Goal: Information Seeking & Learning: Learn about a topic

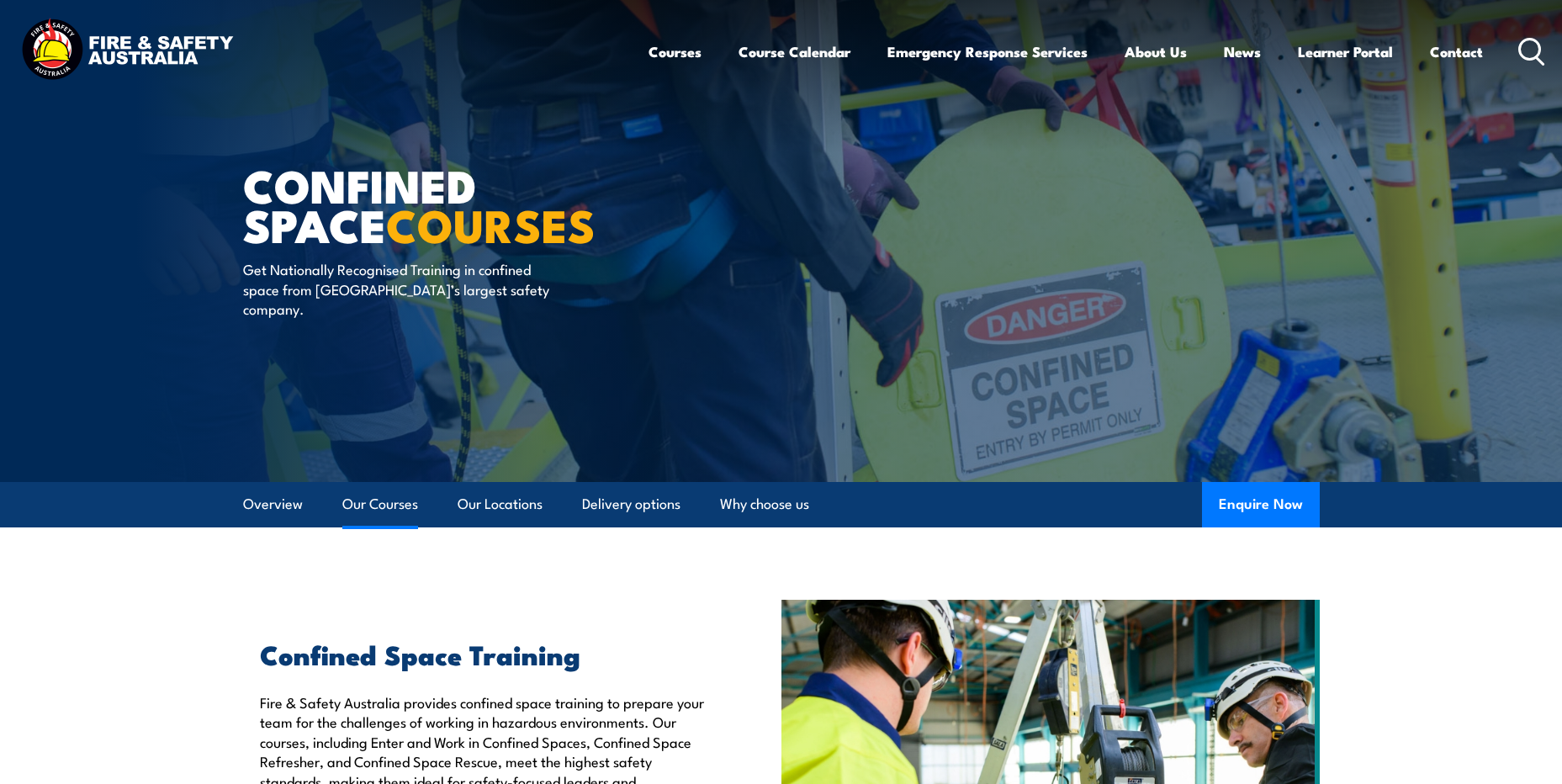
click at [401, 507] on link "Our Courses" at bounding box center [379, 504] width 75 height 45
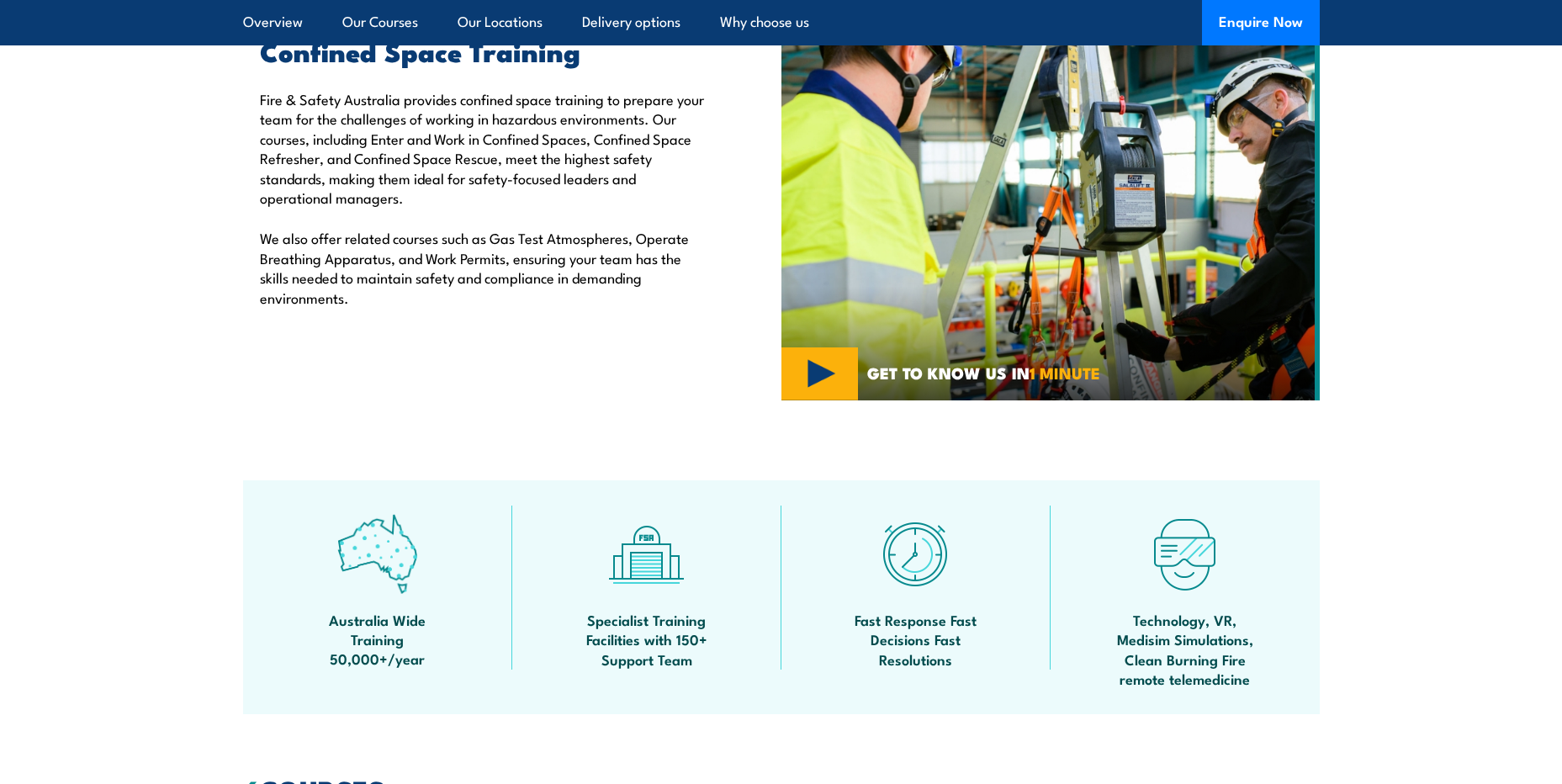
scroll to position [183, 0]
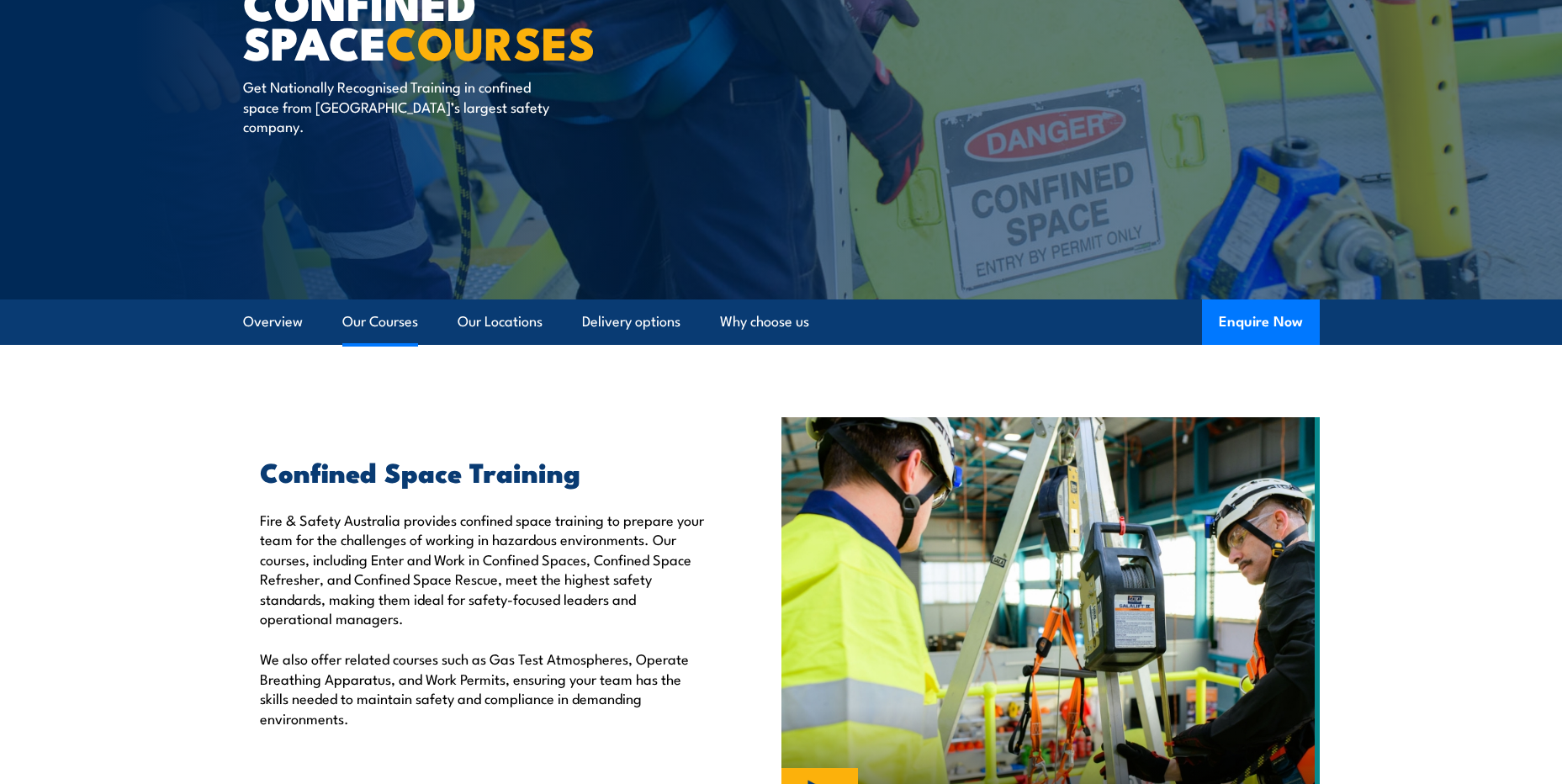
click at [383, 330] on link "Our Courses" at bounding box center [379, 322] width 75 height 45
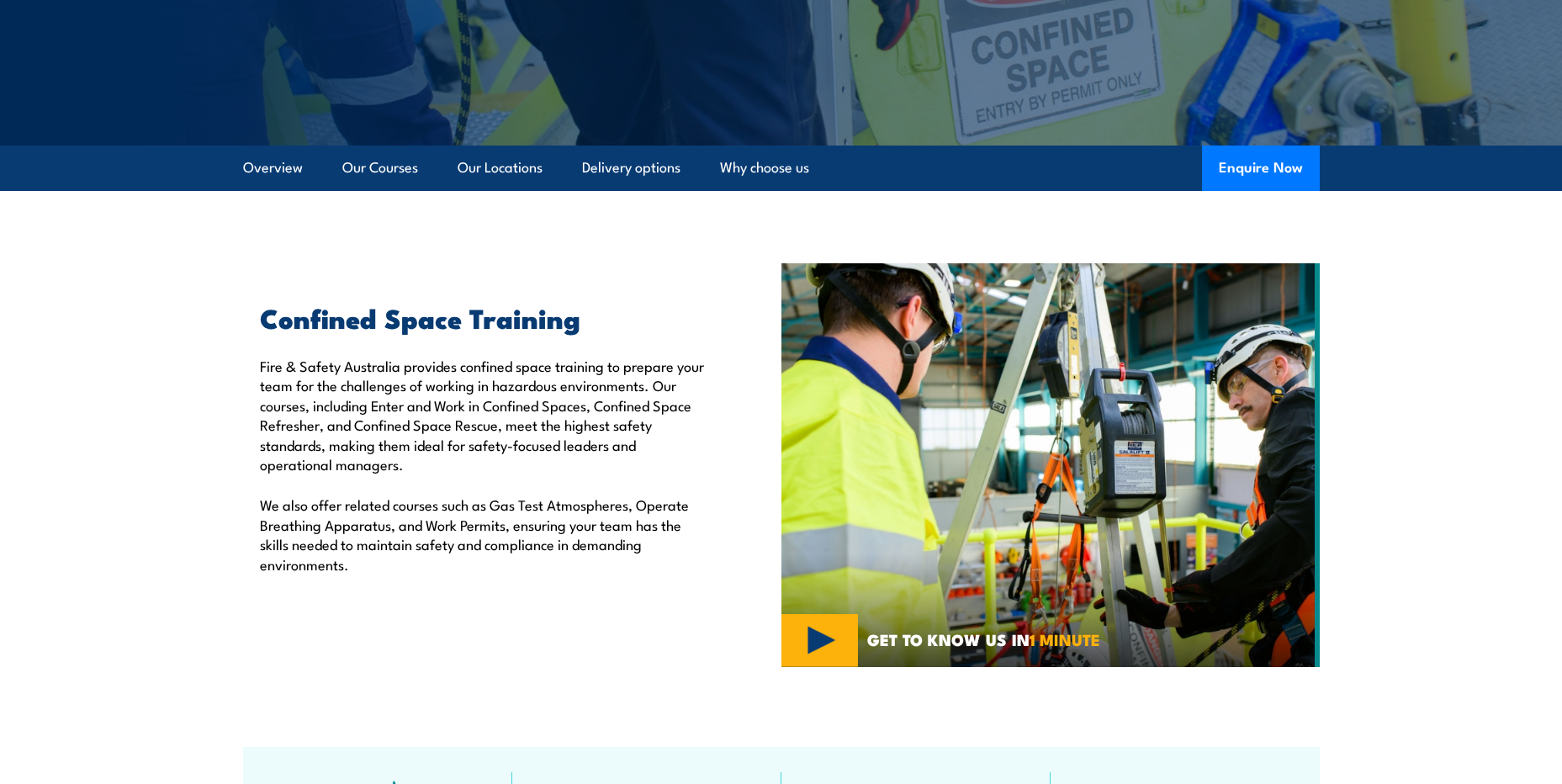
scroll to position [15, 0]
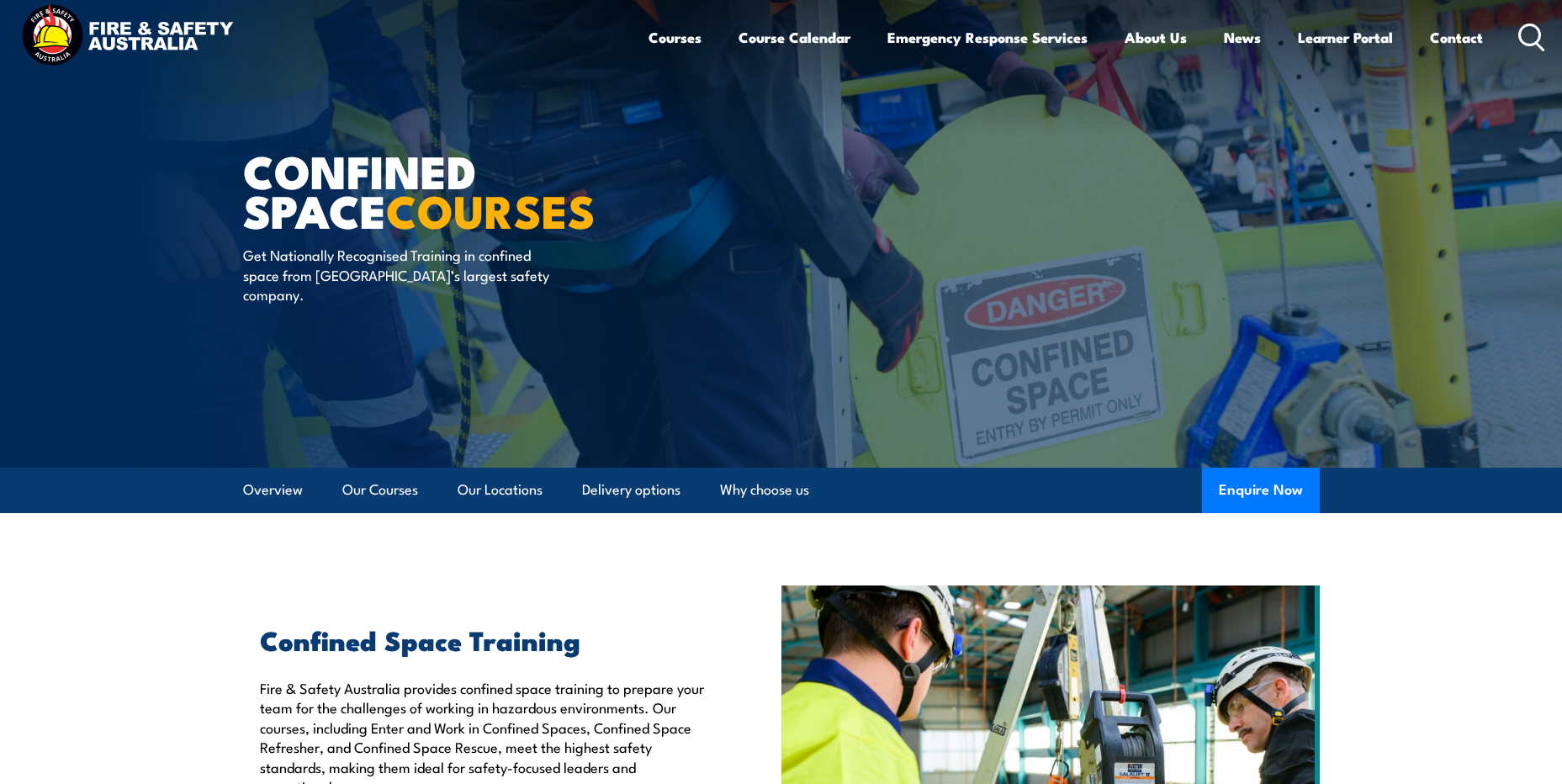
click at [1531, 27] on icon at bounding box center [1532, 37] width 27 height 27
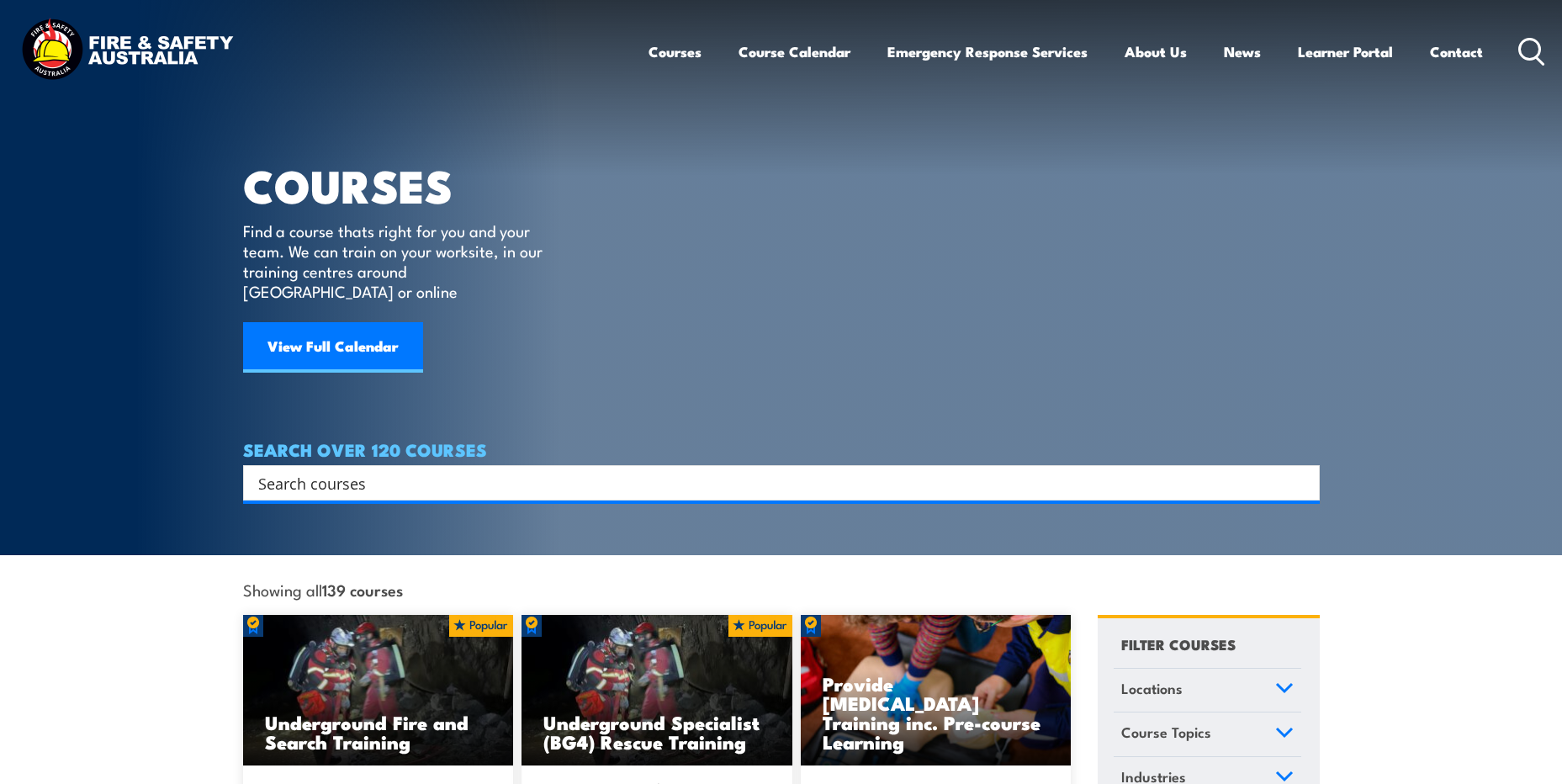
click at [482, 470] on input "Search input" at bounding box center [770, 482] width 1025 height 25
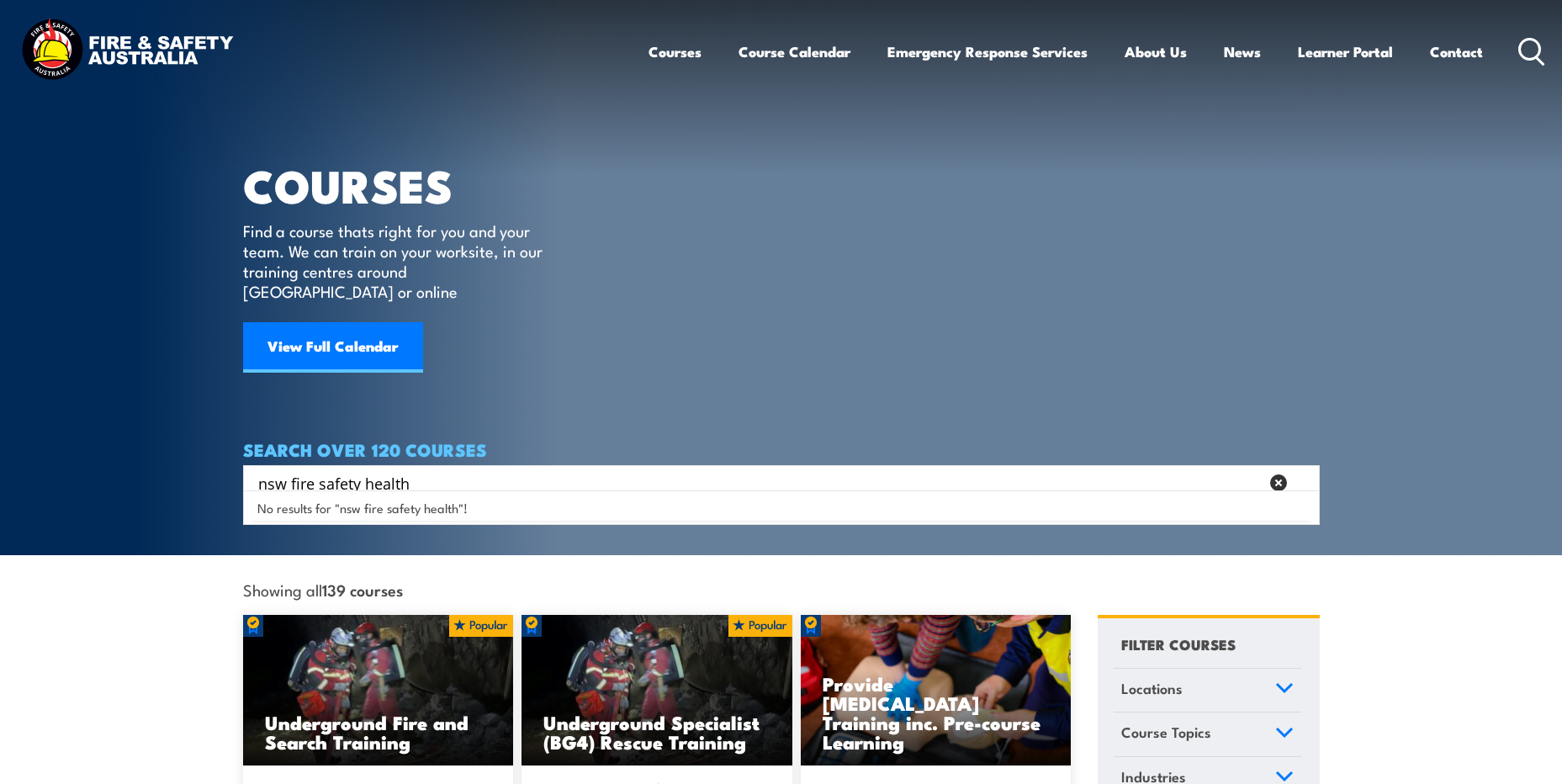
click at [675, 511] on div "No results for "nsw fire safety health"!" at bounding box center [781, 507] width 1069 height 26
drag, startPoint x: 291, startPoint y: 466, endPoint x: 196, endPoint y: 451, distance: 96.2
click at [196, 451] on section "COURSES Find a course thats right for you and your team. We can train on your w…" at bounding box center [781, 277] width 1562 height 555
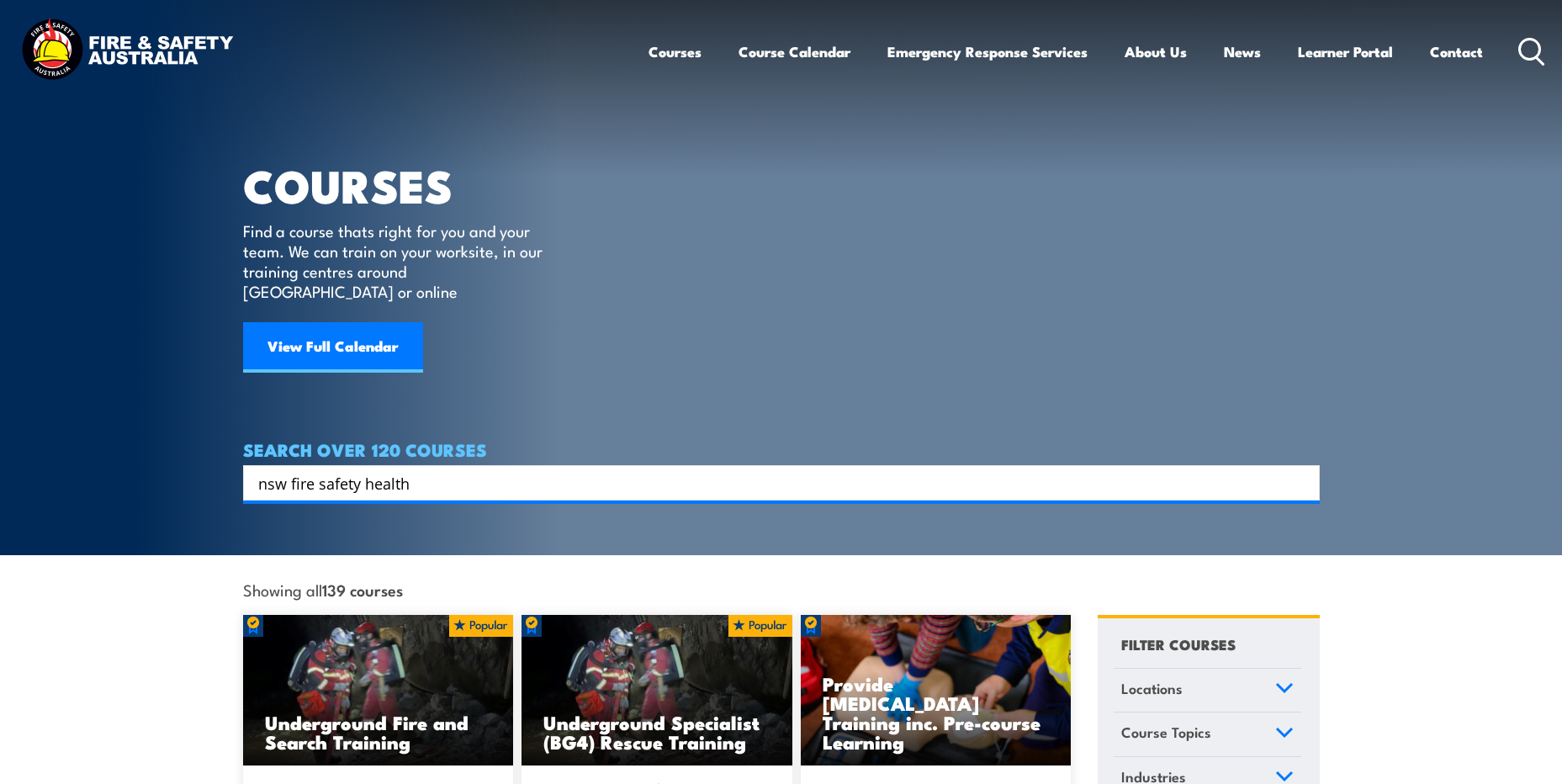
click at [459, 470] on input "nsw fire safety health" at bounding box center [770, 482] width 1025 height 25
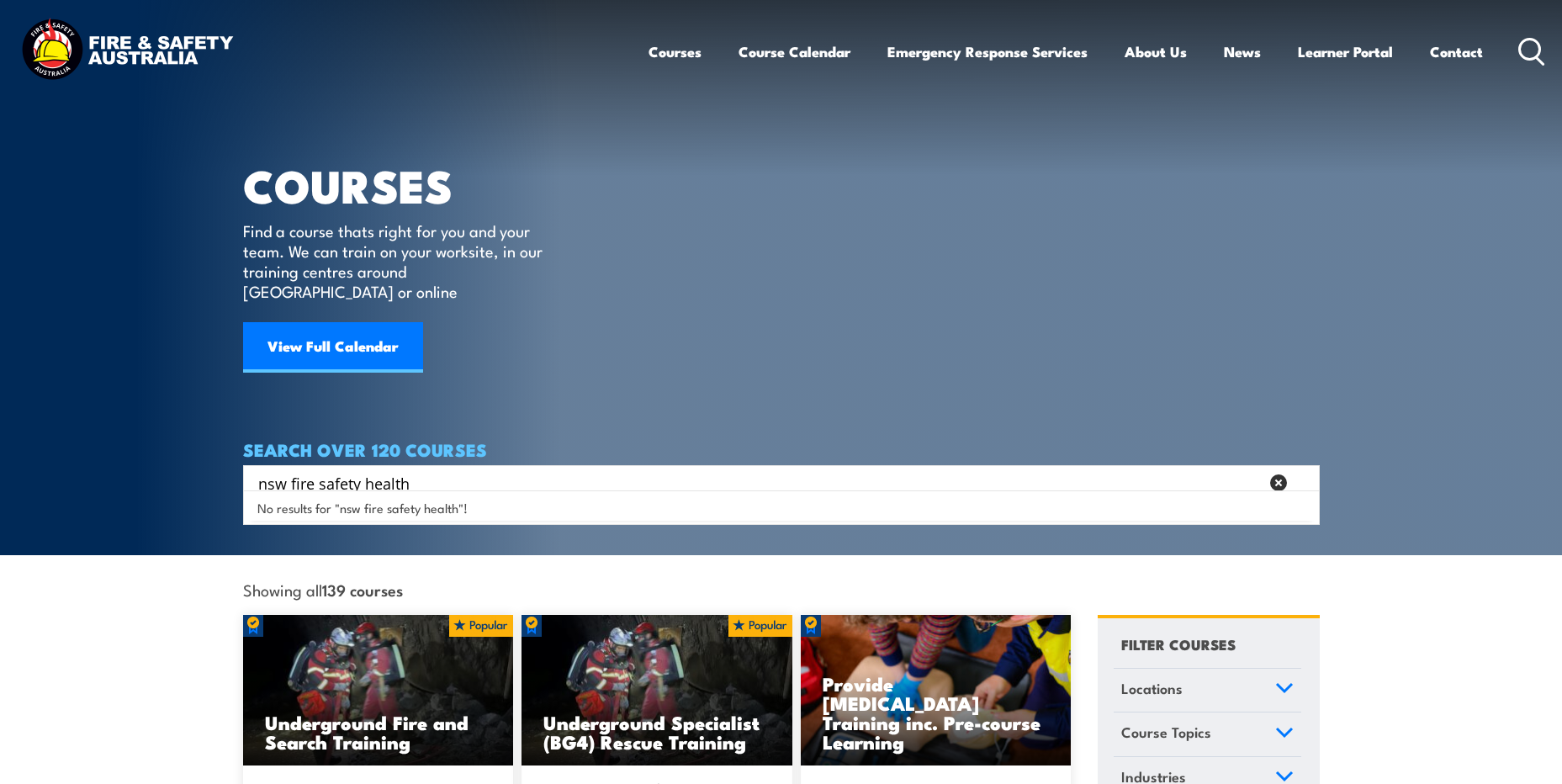
drag, startPoint x: 459, startPoint y: 456, endPoint x: 357, endPoint y: 470, distance: 103.0
click at [357, 470] on input "nsw fire safety health" at bounding box center [758, 482] width 1001 height 25
type input "nsw fire safety"
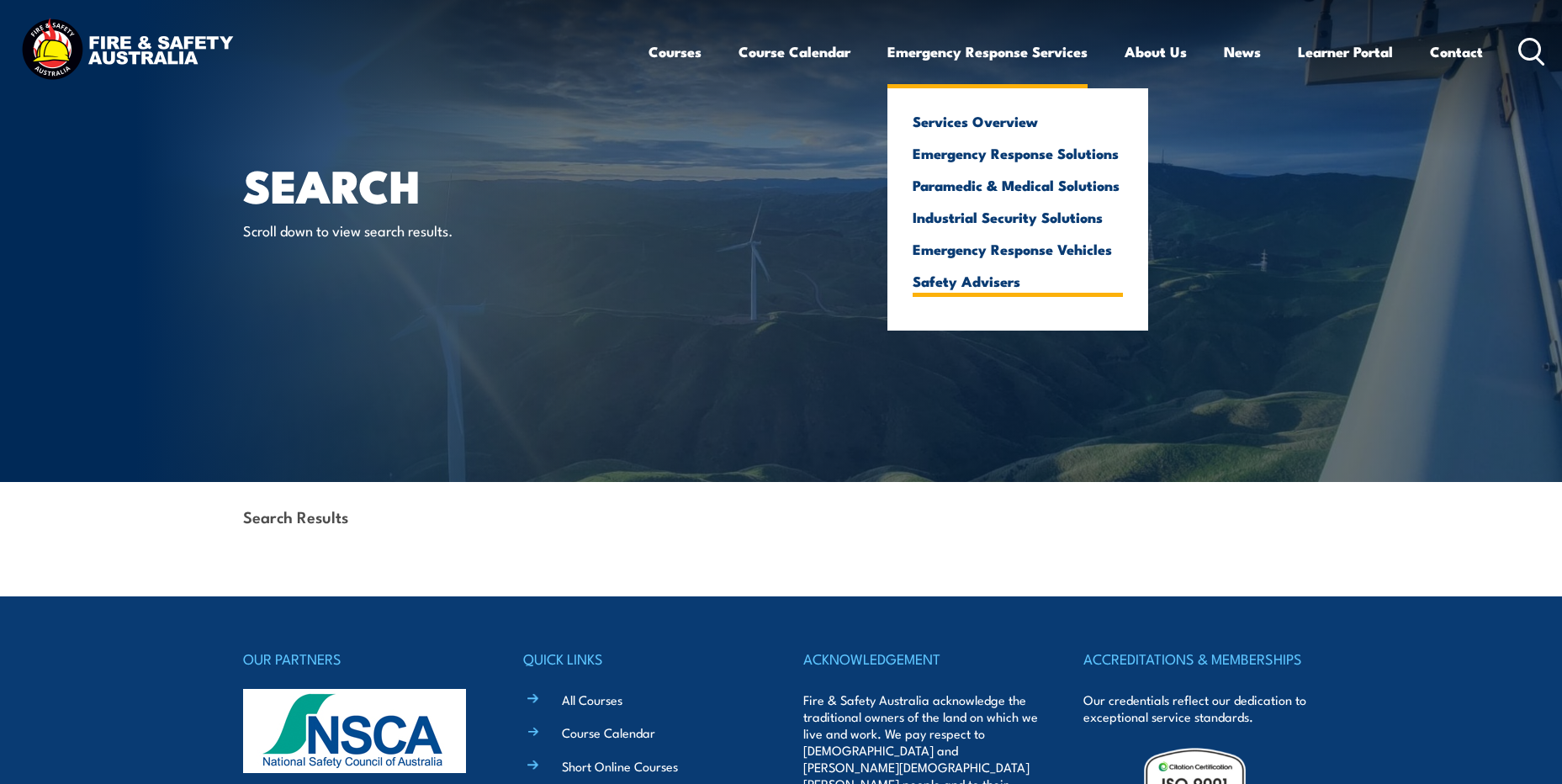
click at [956, 283] on link "Safety Advisers" at bounding box center [1017, 280] width 210 height 15
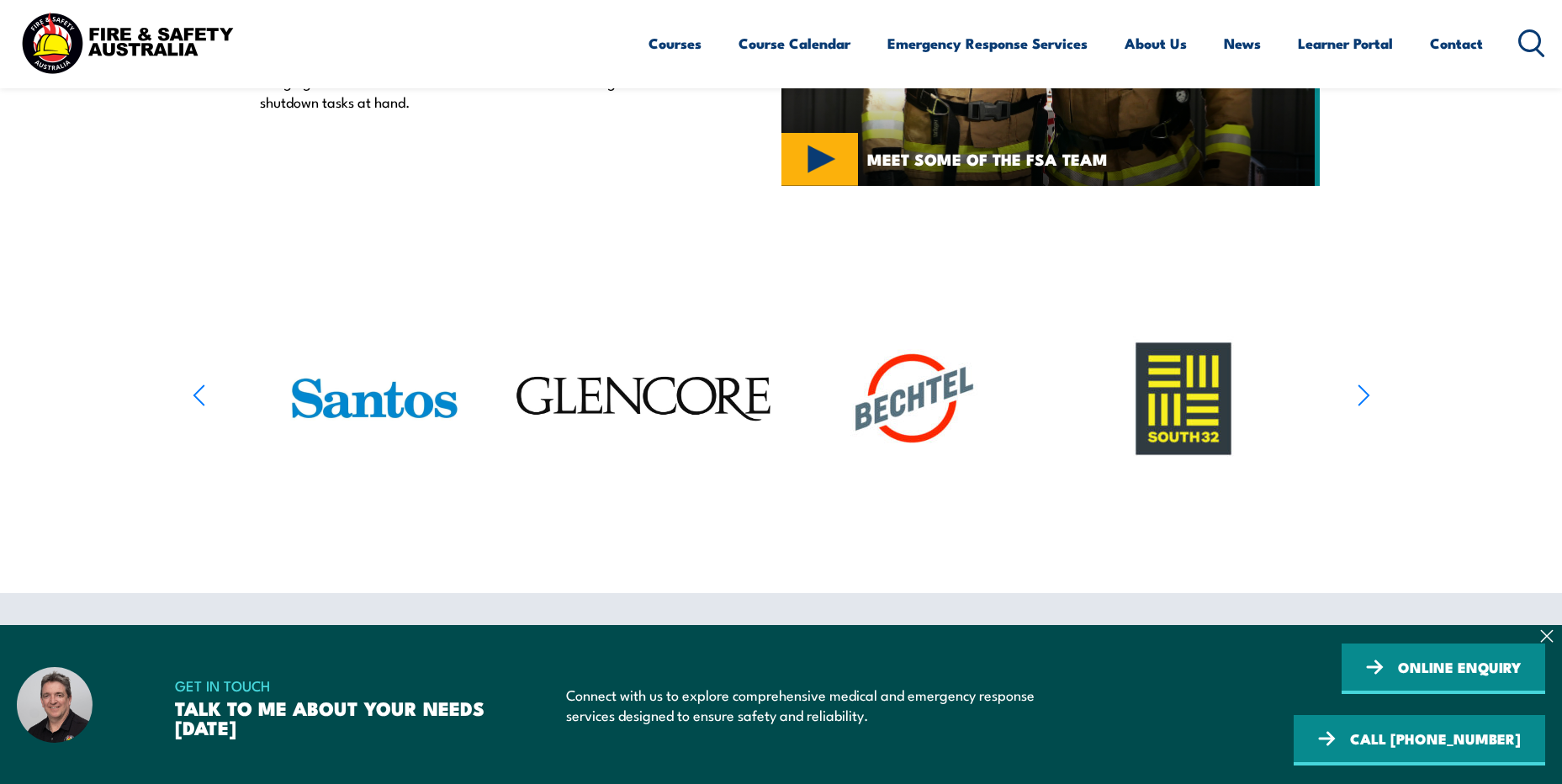
scroll to position [925, 0]
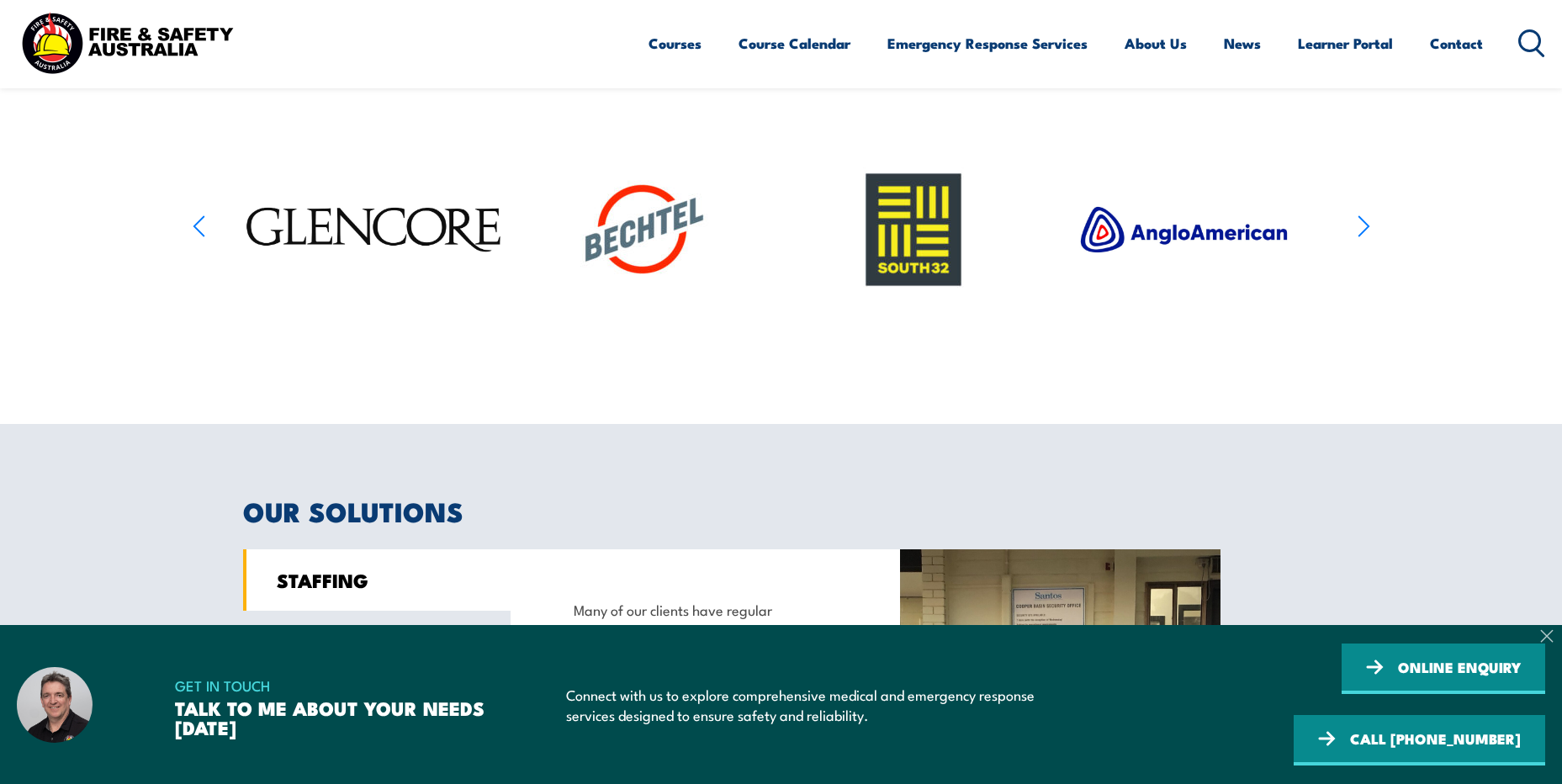
click at [1549, 636] on icon at bounding box center [1547, 636] width 14 height 14
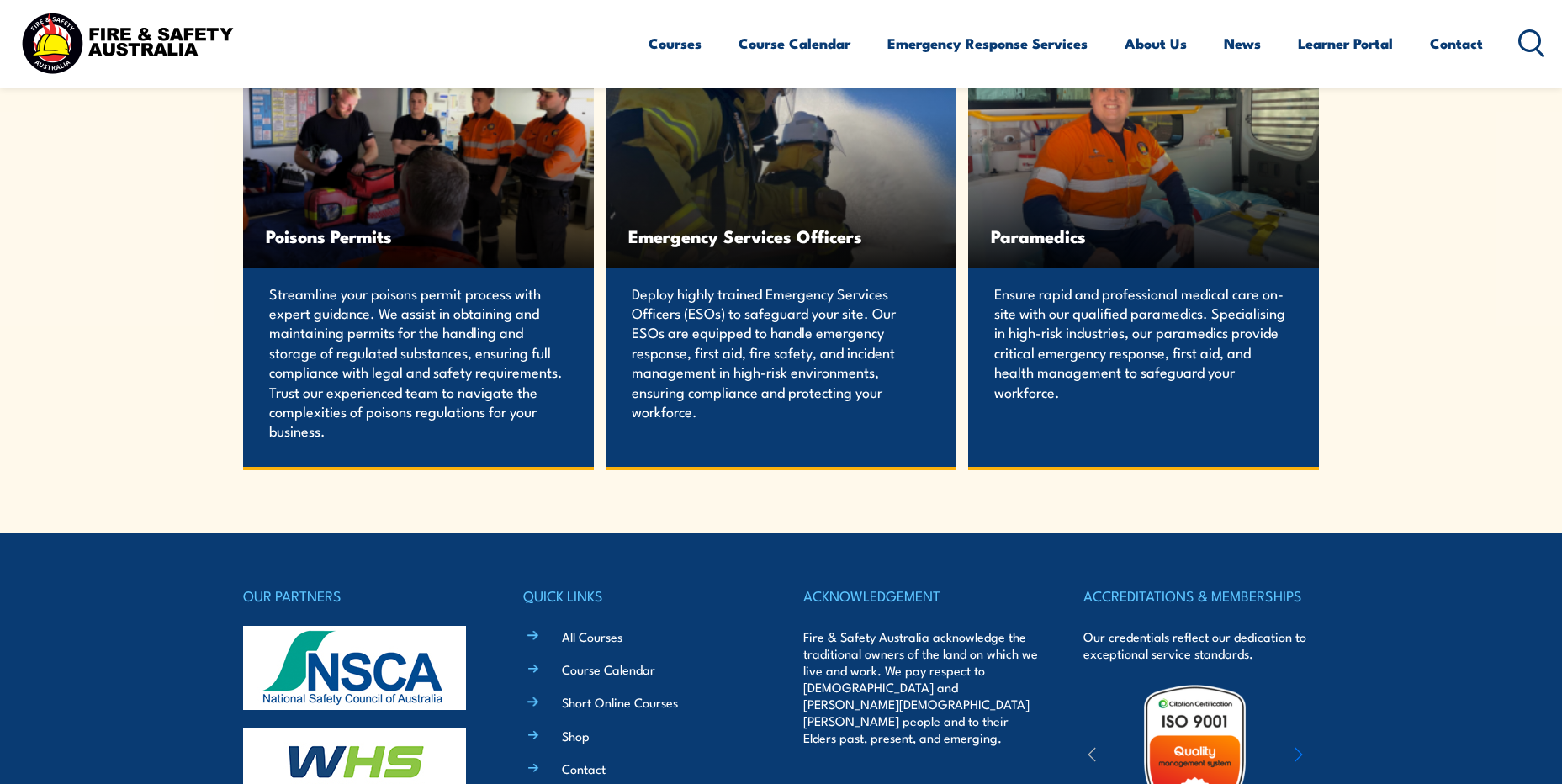
scroll to position [3446, 0]
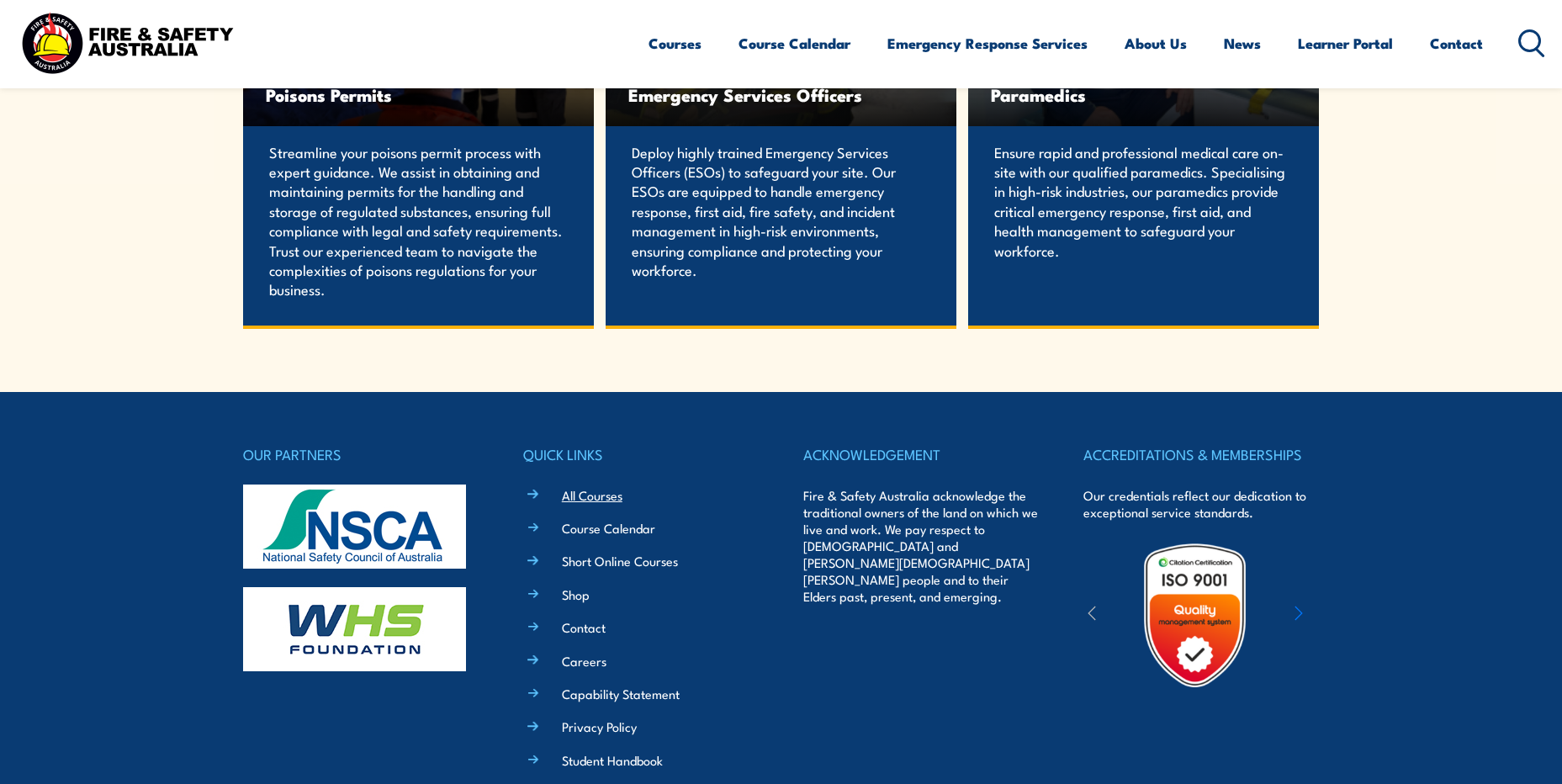
click at [601, 492] on link "All Courses" at bounding box center [592, 495] width 61 height 18
